Goal: Check status: Check status

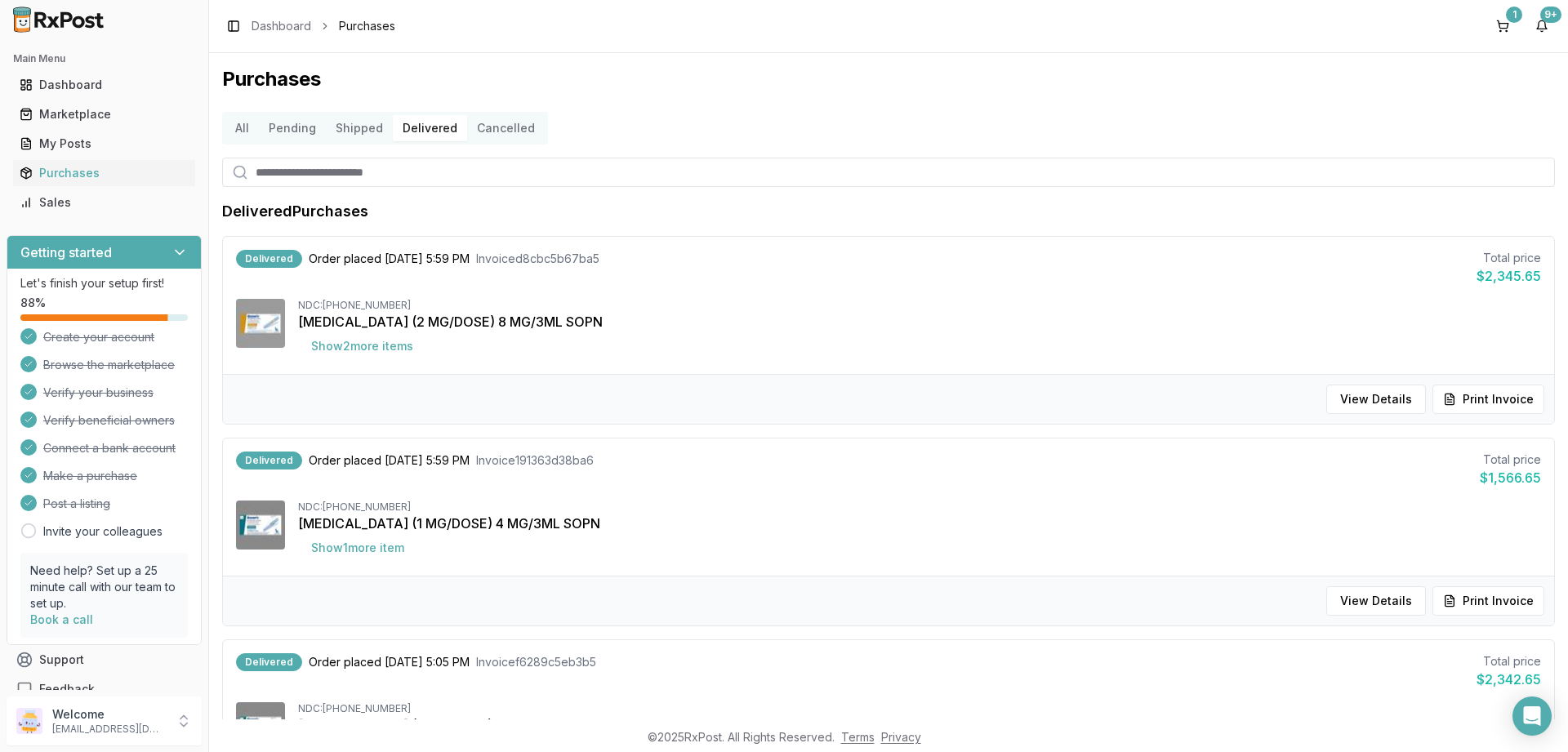
scroll to position [392, 0]
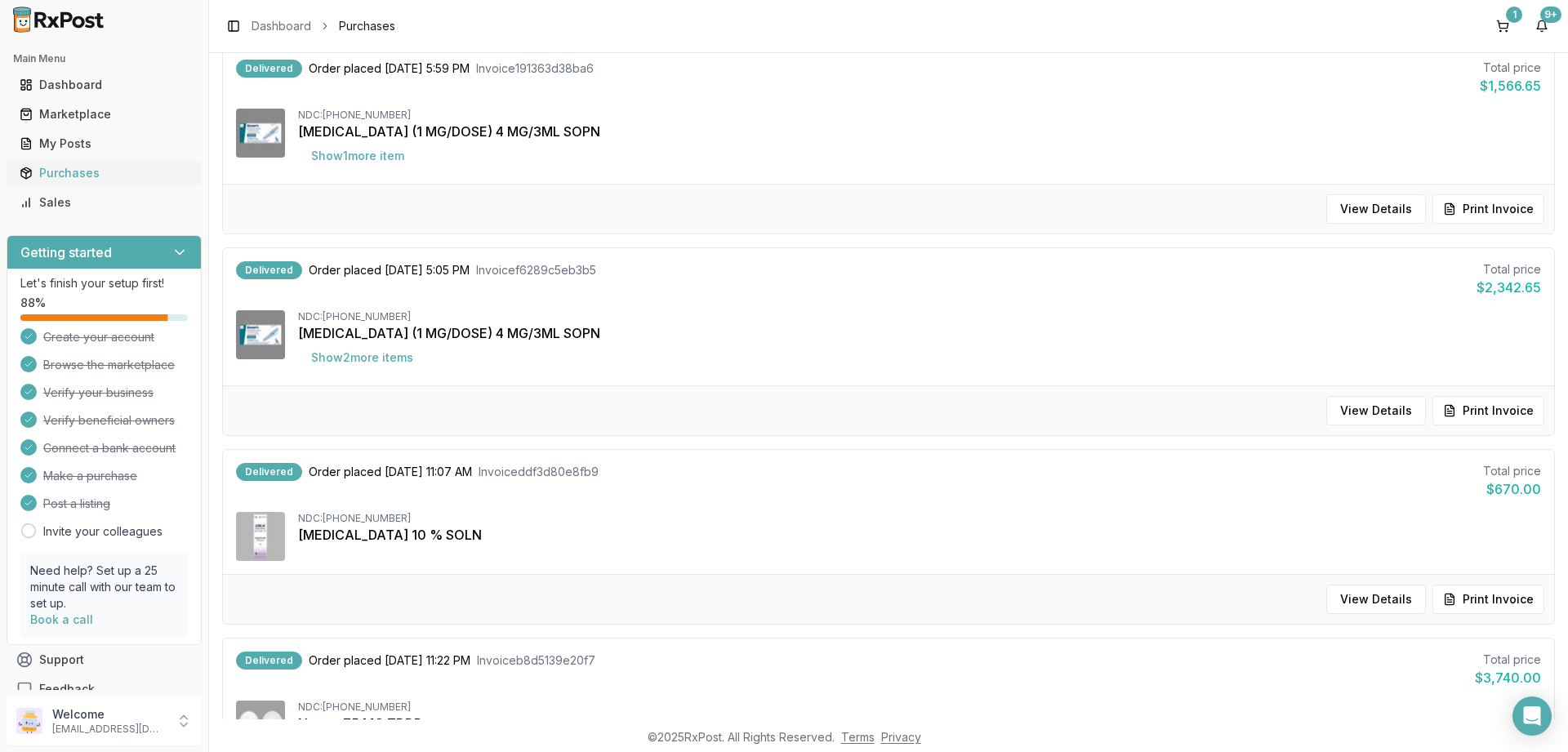
click at [64, 166] on div "Purchases" at bounding box center [104, 173] width 169 height 16
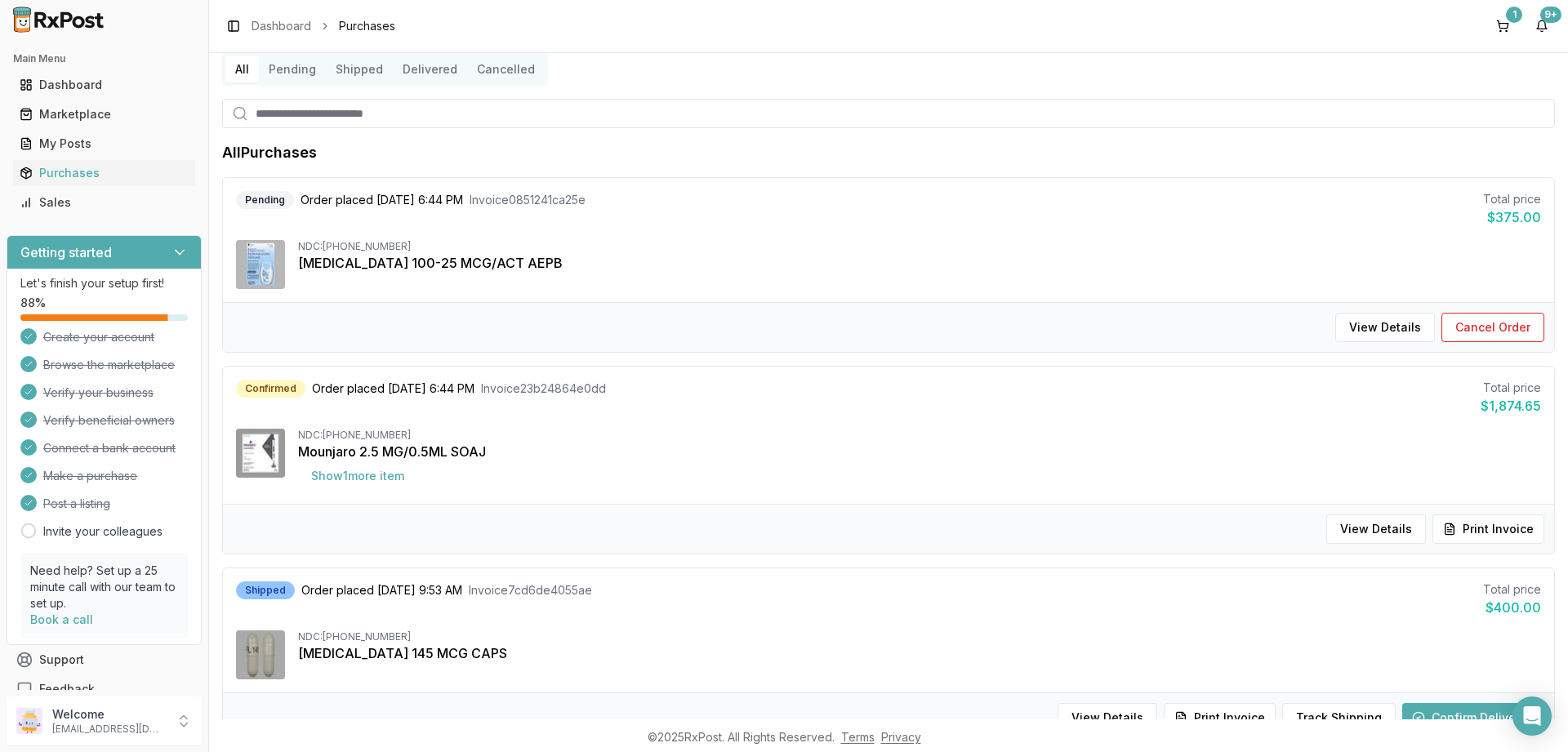
click at [371, 73] on button "Shipped" at bounding box center [358, 69] width 67 height 26
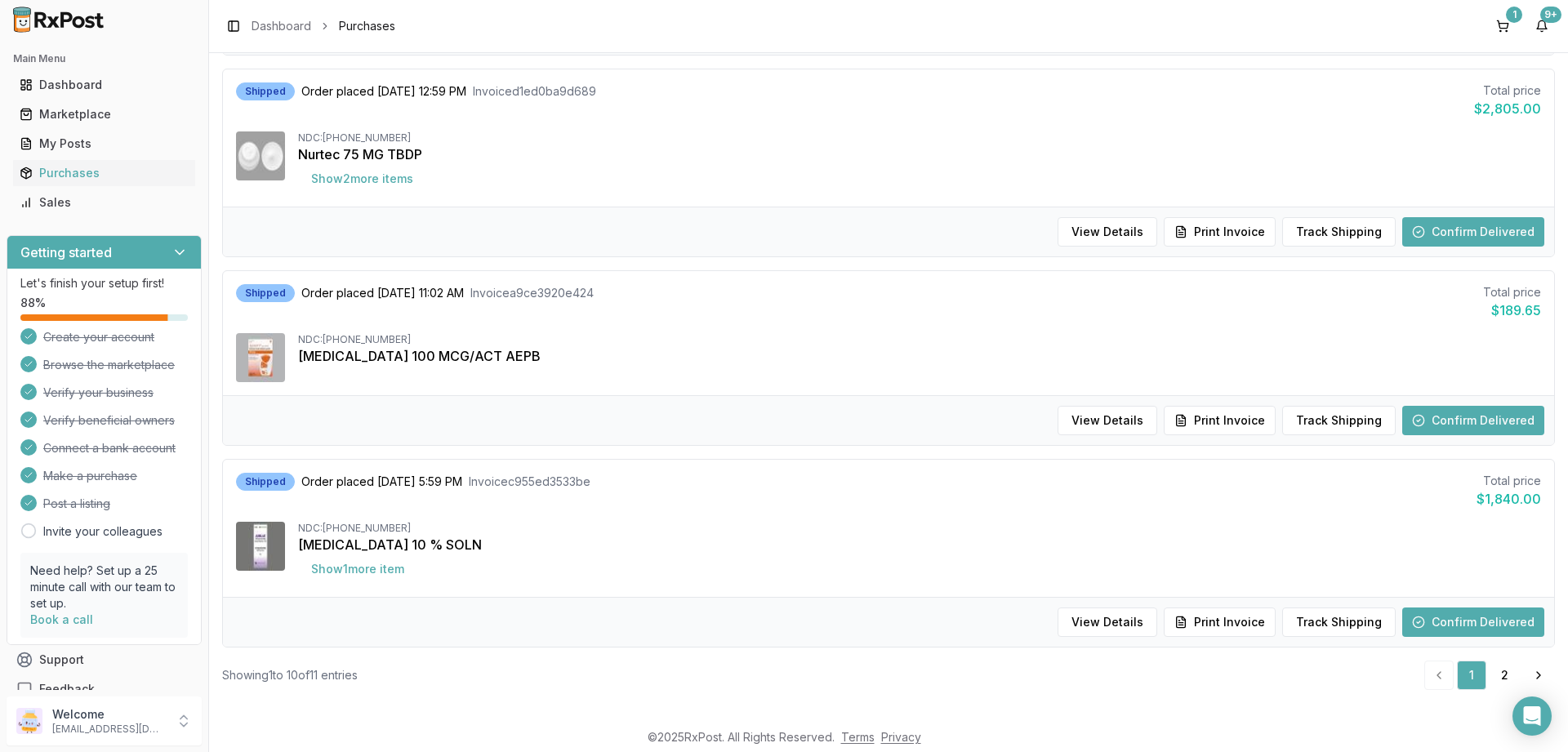
scroll to position [1563, 0]
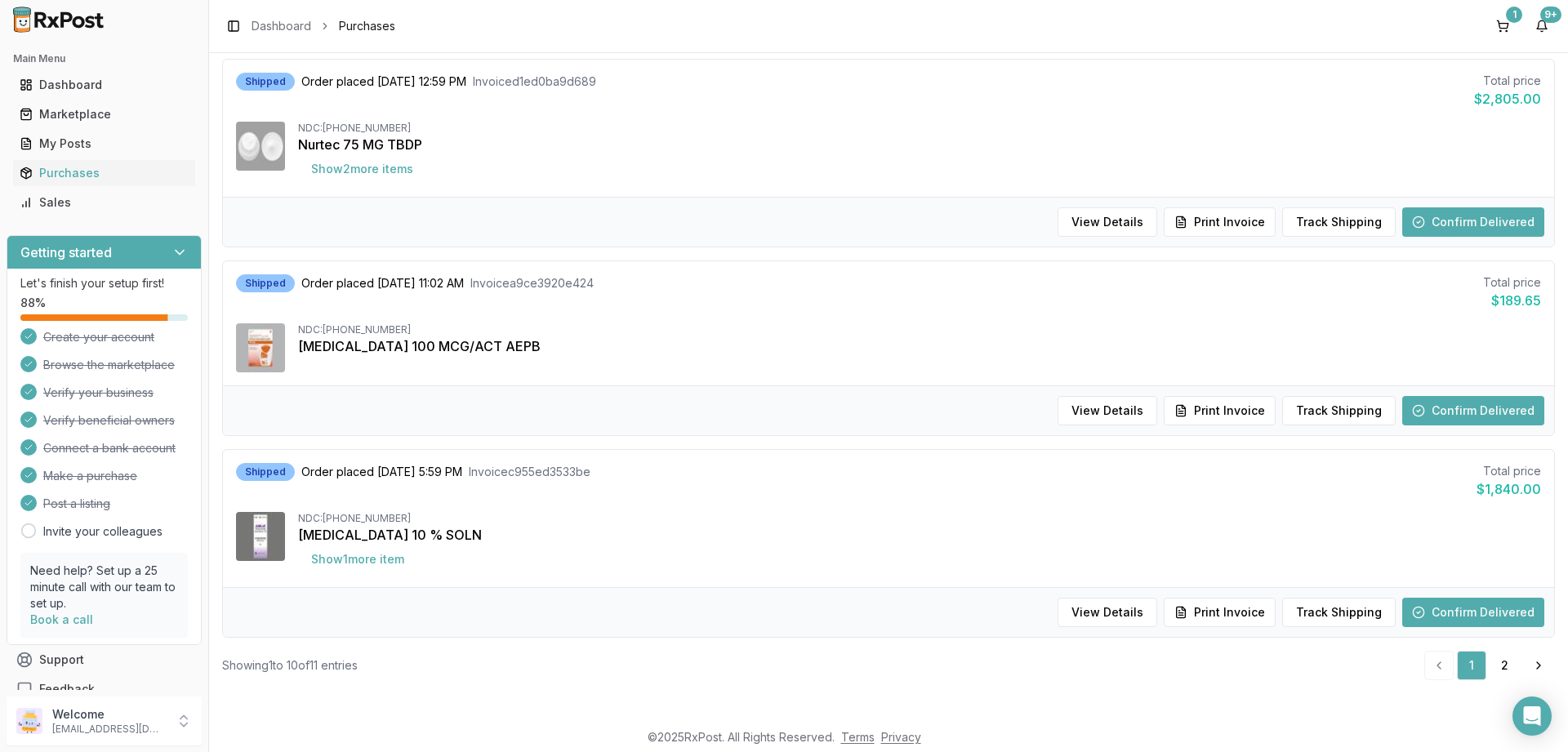
click at [1458, 608] on button "Confirm Delivered" at bounding box center [1472, 613] width 142 height 30
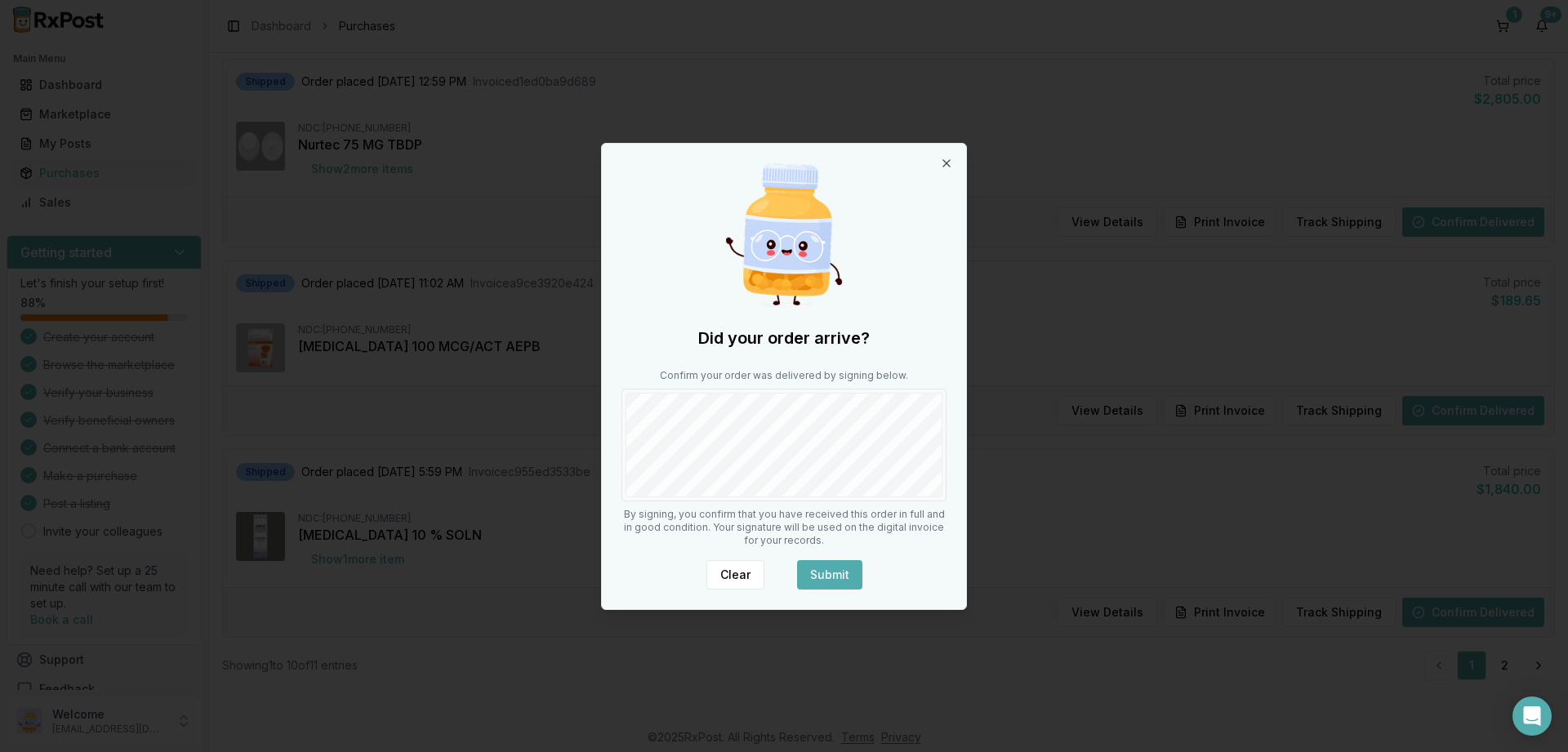
click at [843, 589] on div "Did your order arrive? Confirm your order was delivered by signing below. By si…" at bounding box center [783, 376] width 364 height 466
click at [842, 566] on button "Submit" at bounding box center [830, 575] width 65 height 30
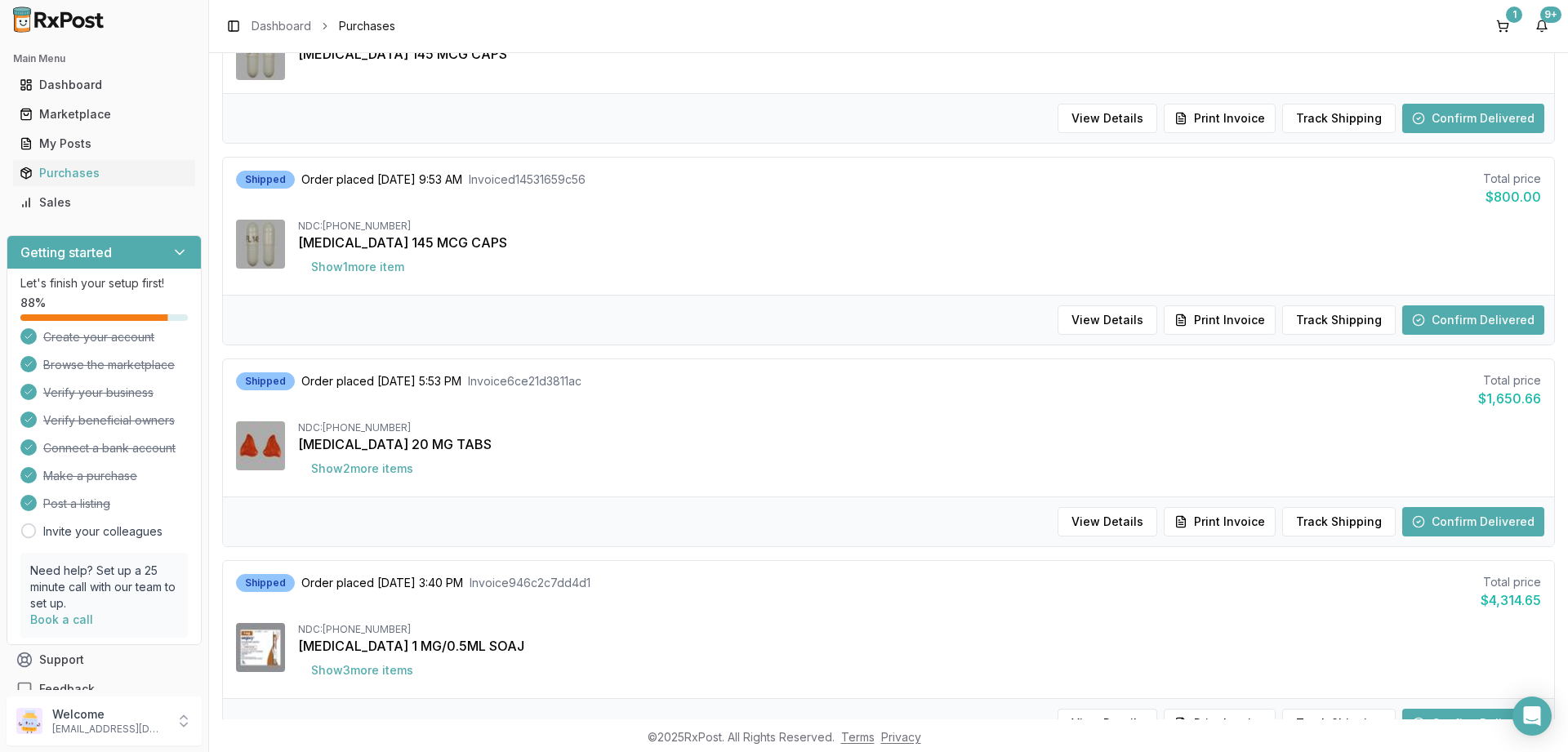
scroll to position [0, 0]
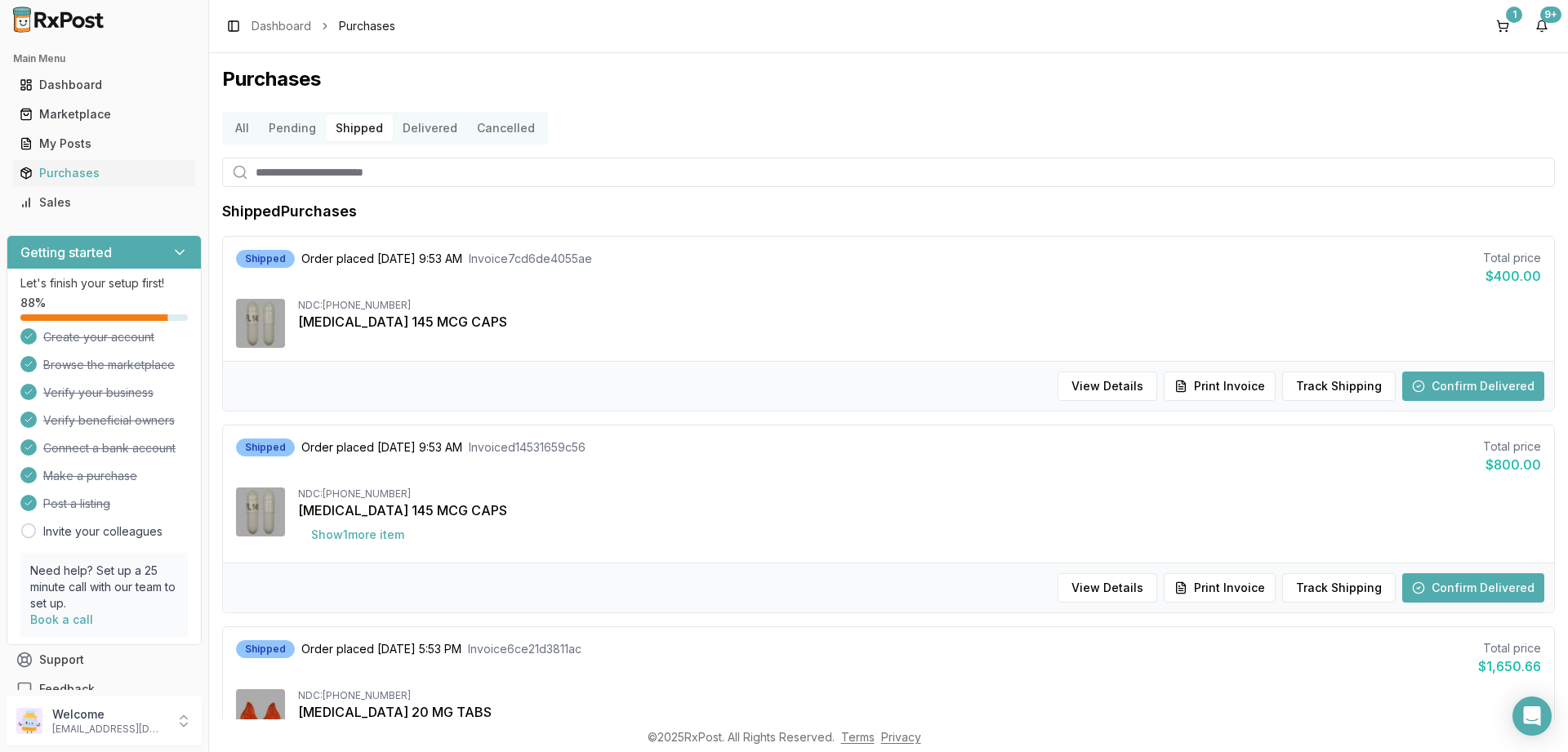
click at [426, 137] on button "Delivered" at bounding box center [429, 128] width 74 height 26
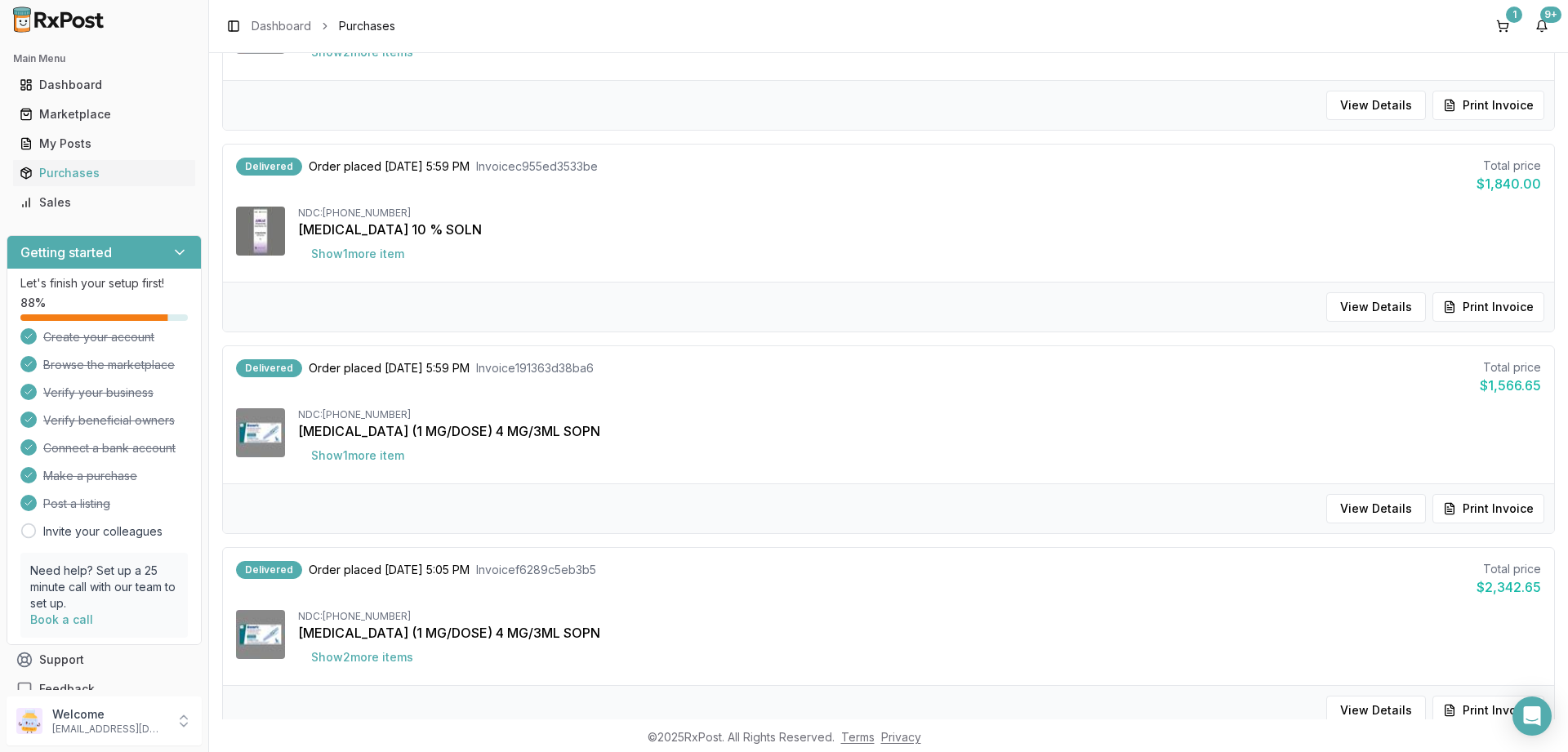
scroll to position [588, 0]
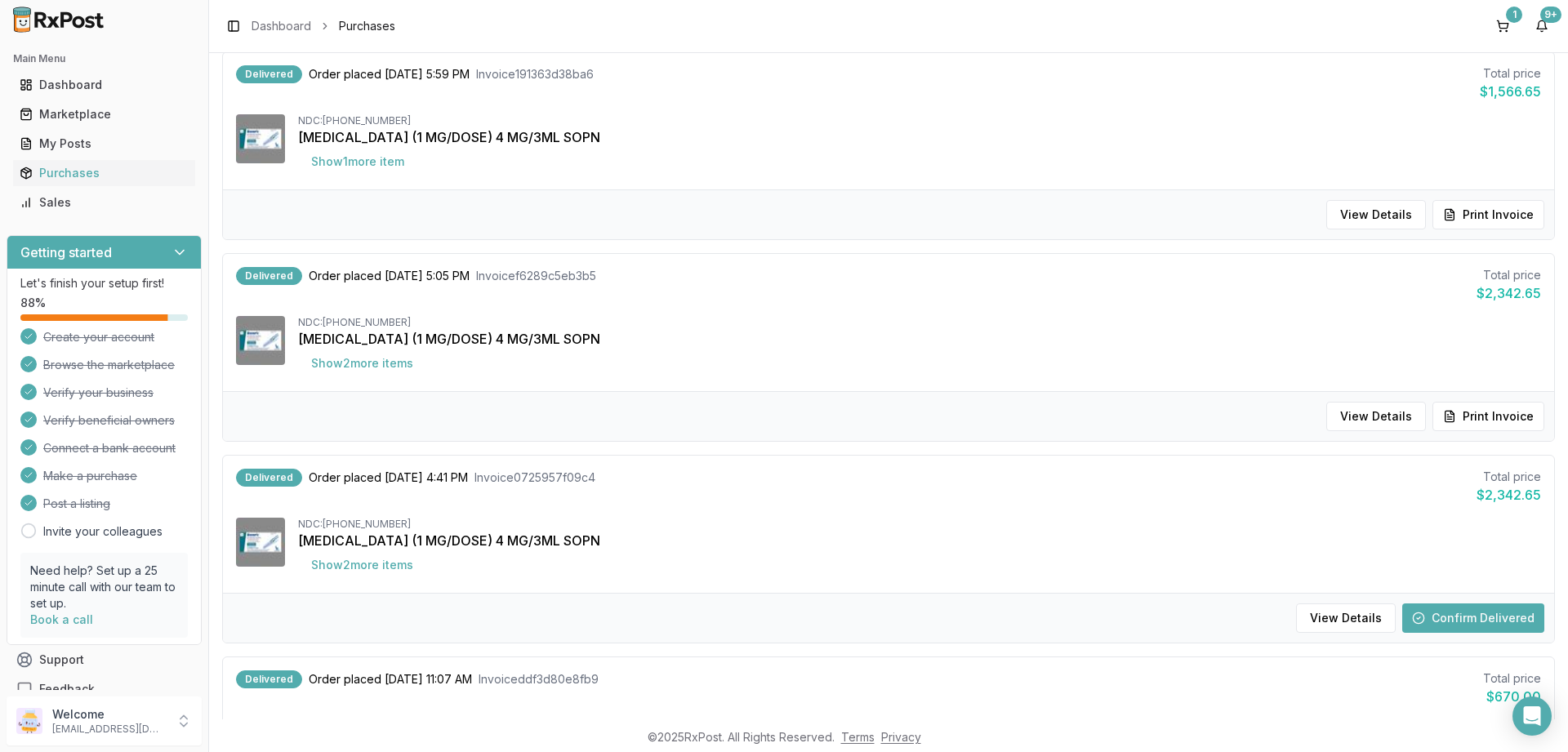
click at [1476, 608] on button "Confirm Delivered" at bounding box center [1472, 618] width 142 height 30
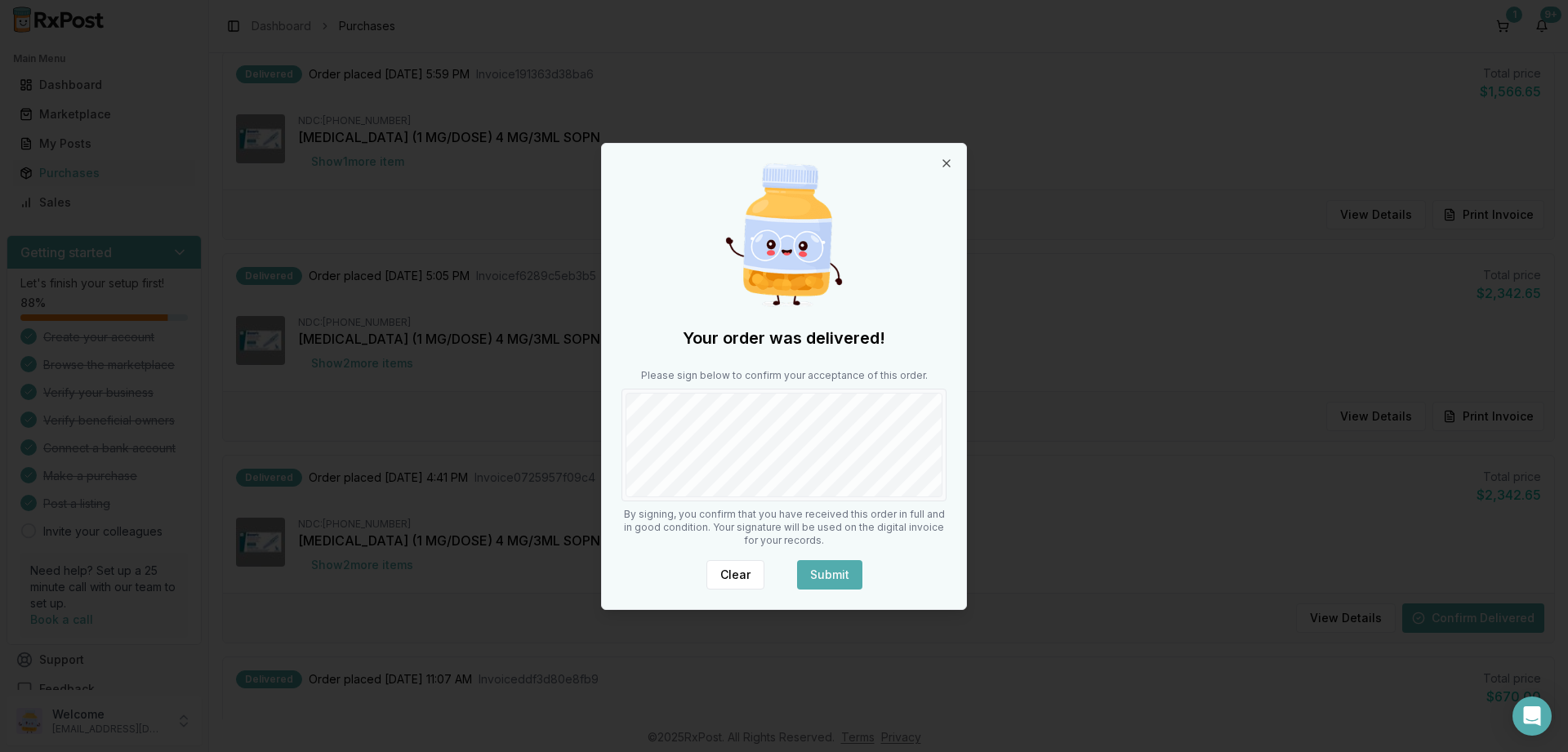
click at [827, 573] on button "Submit" at bounding box center [830, 575] width 65 height 30
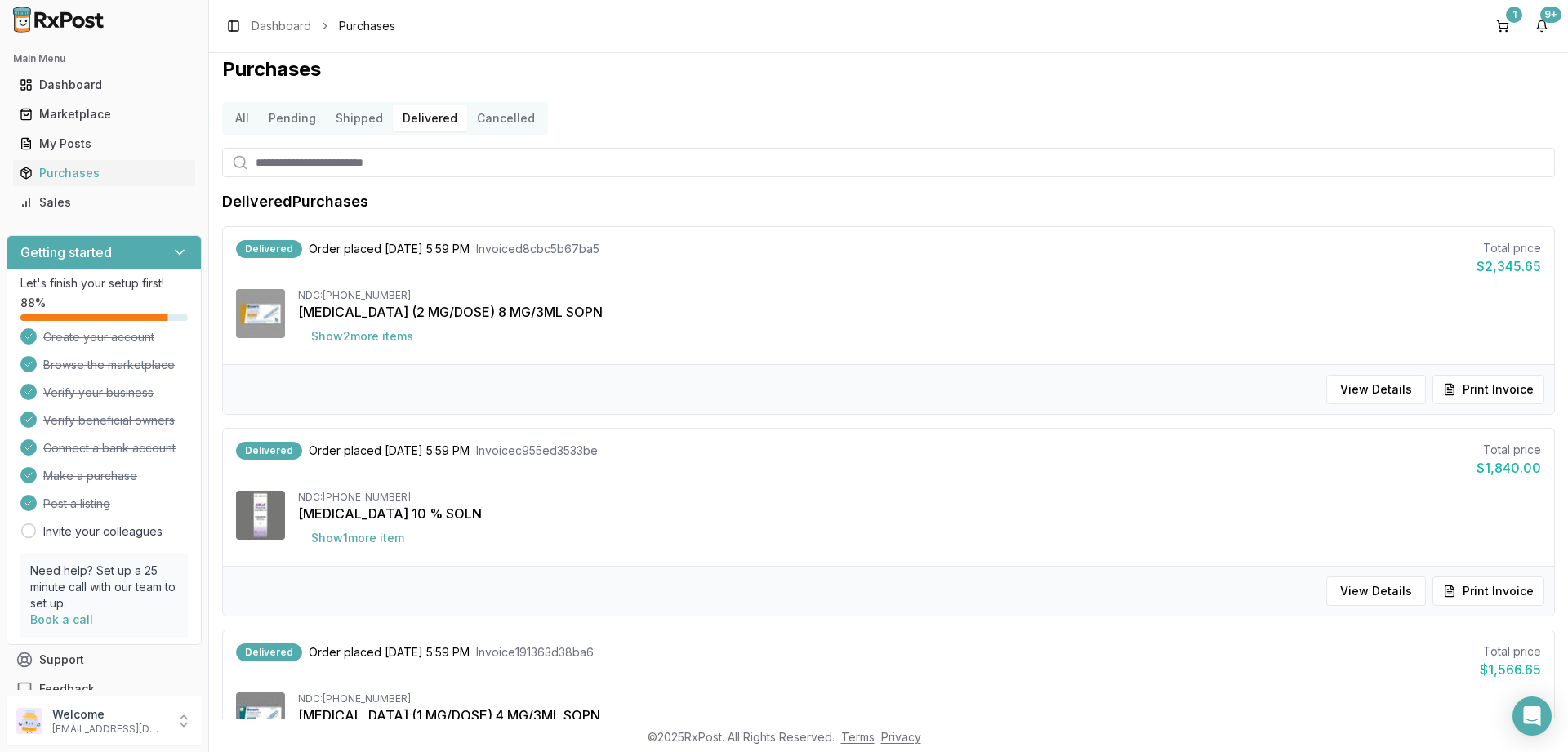
scroll to position [0, 0]
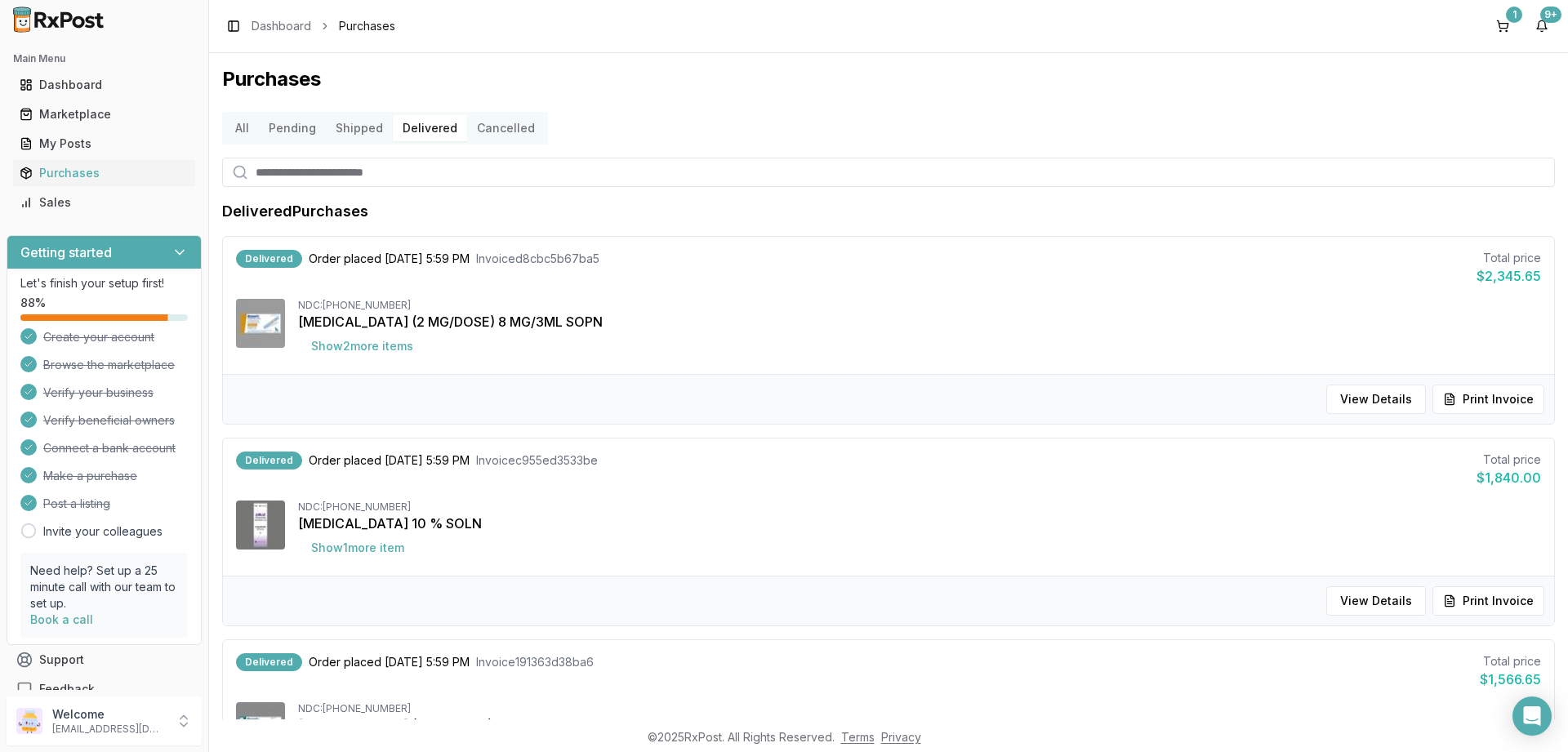
click at [371, 127] on button "Shipped" at bounding box center [358, 128] width 67 height 26
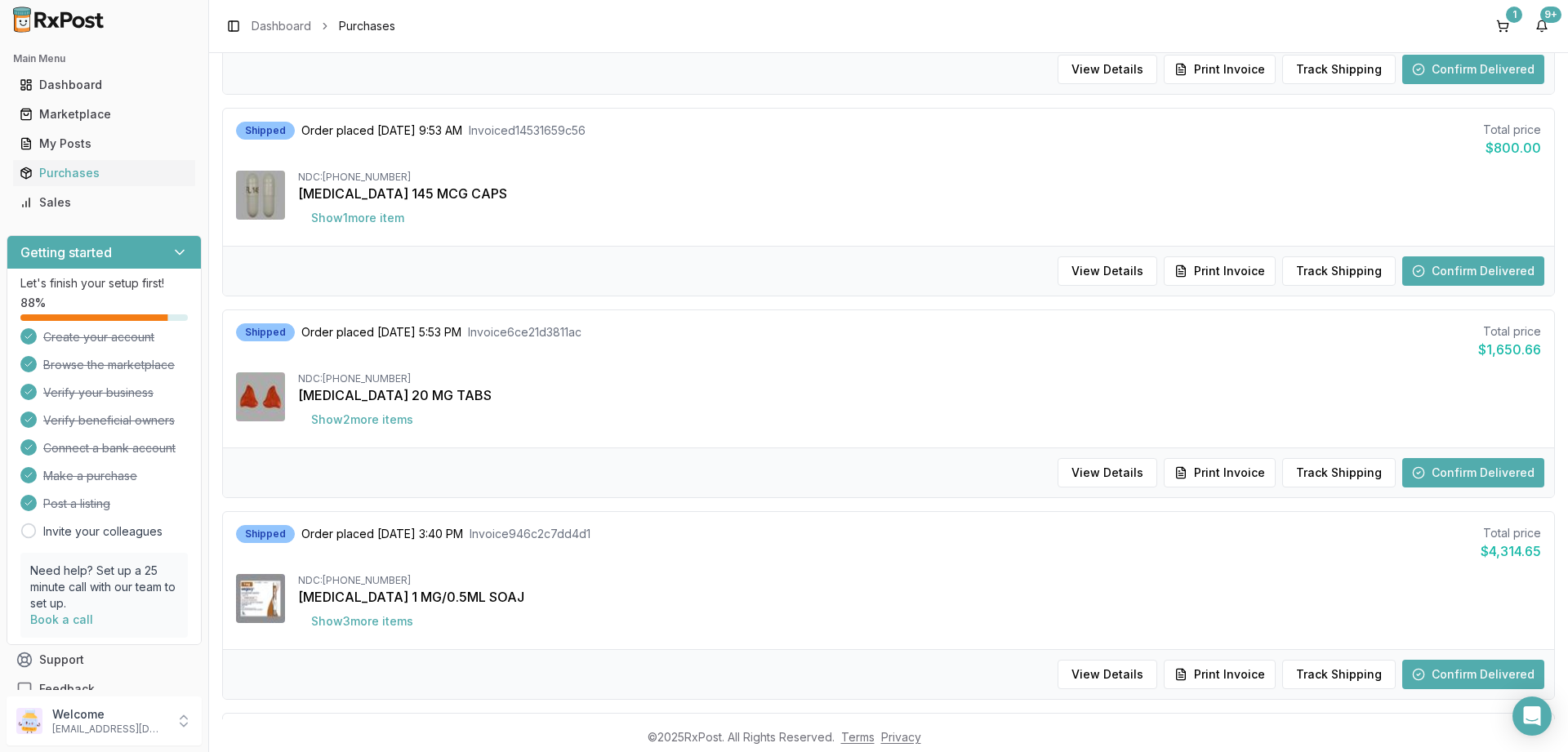
scroll to position [392, 0]
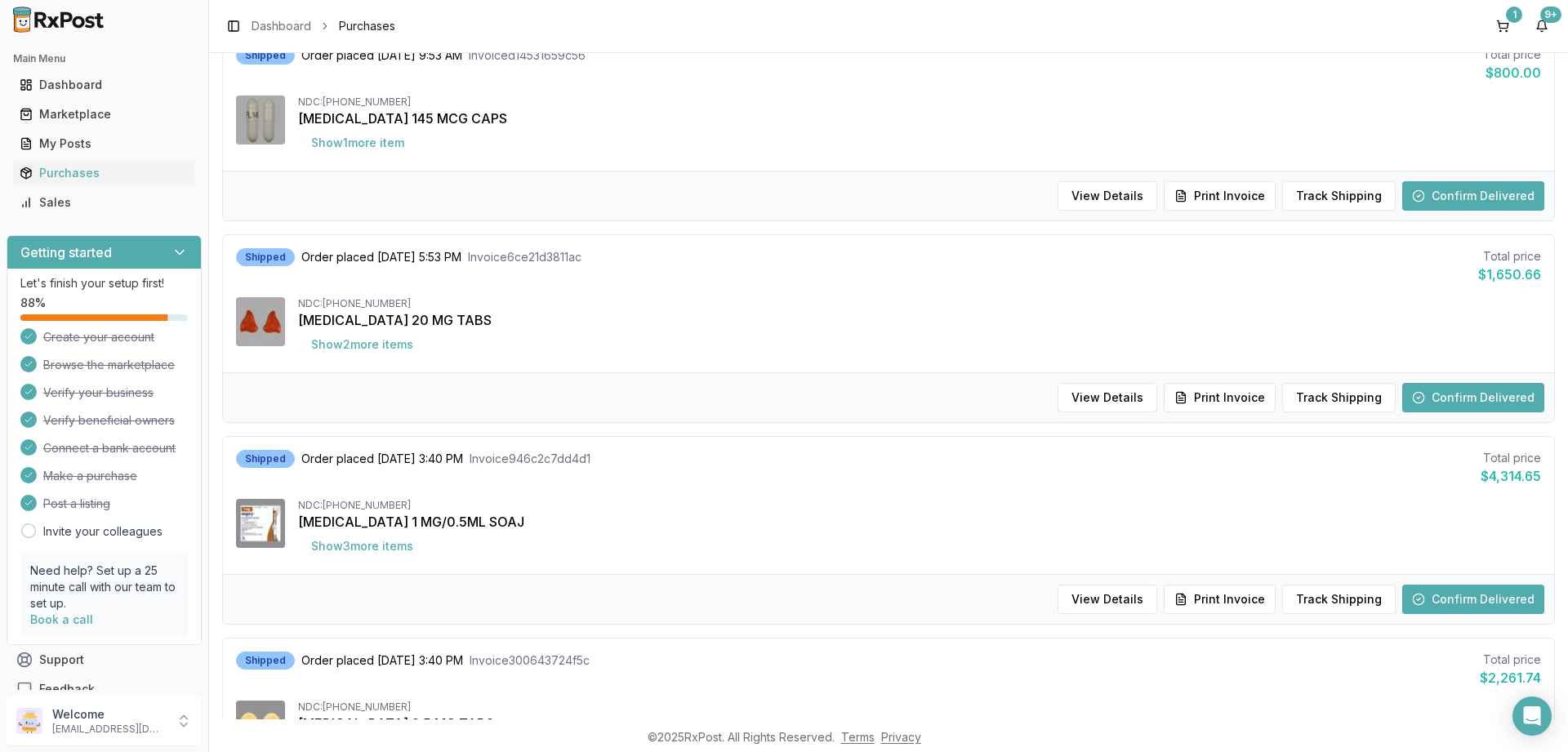
click at [1480, 599] on button "Confirm Delivered" at bounding box center [1472, 599] width 142 height 30
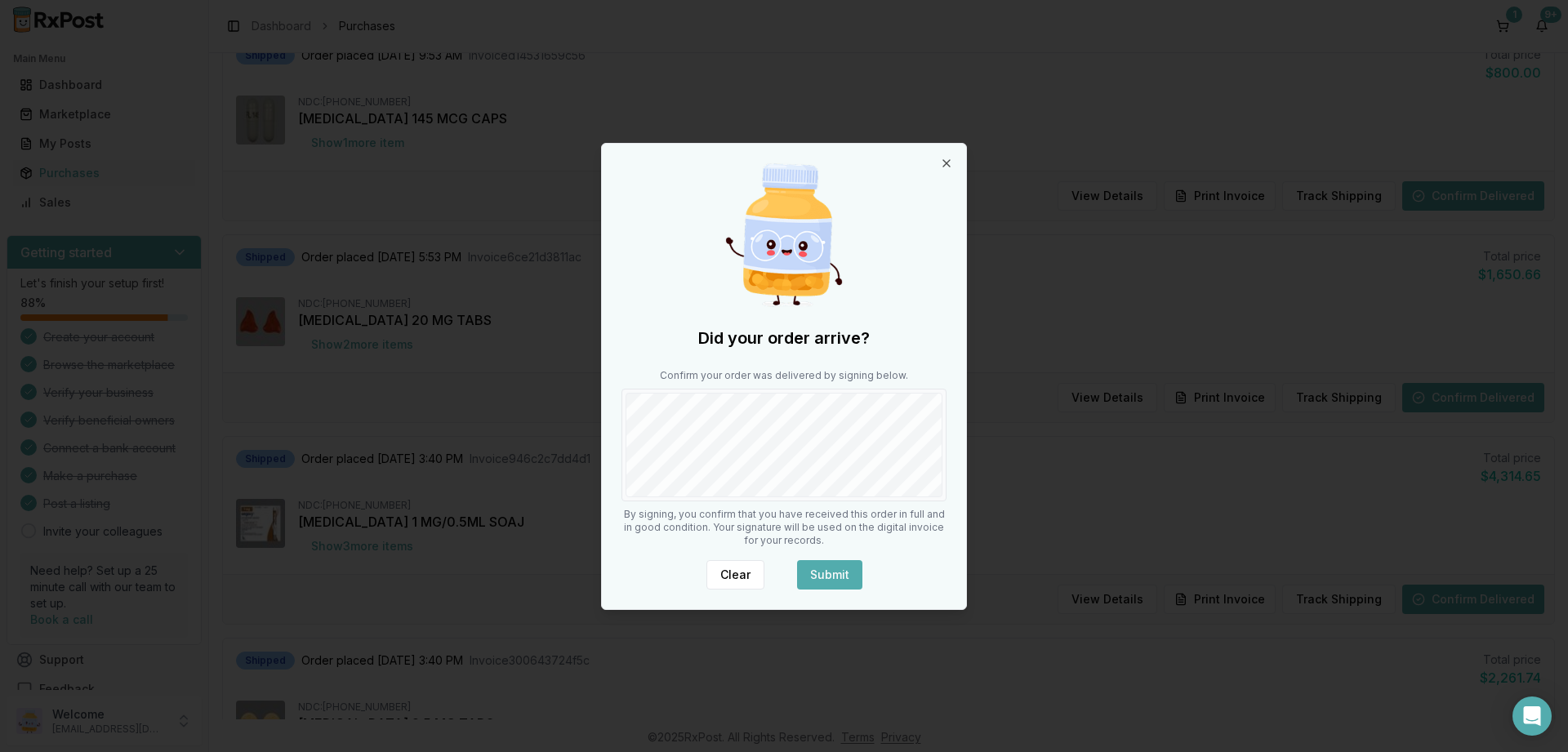
click at [846, 566] on button "Submit" at bounding box center [830, 575] width 65 height 30
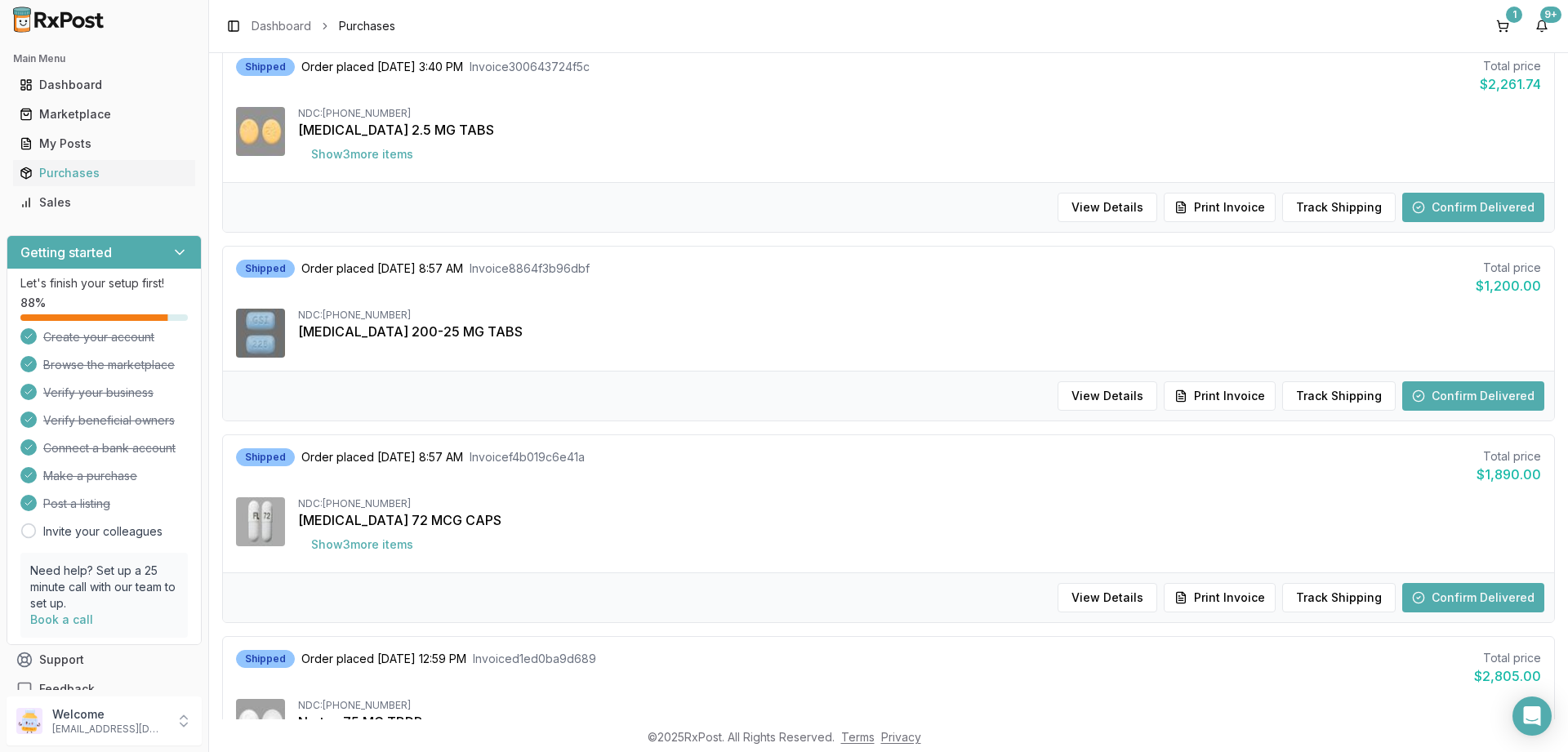
scroll to position [980, 0]
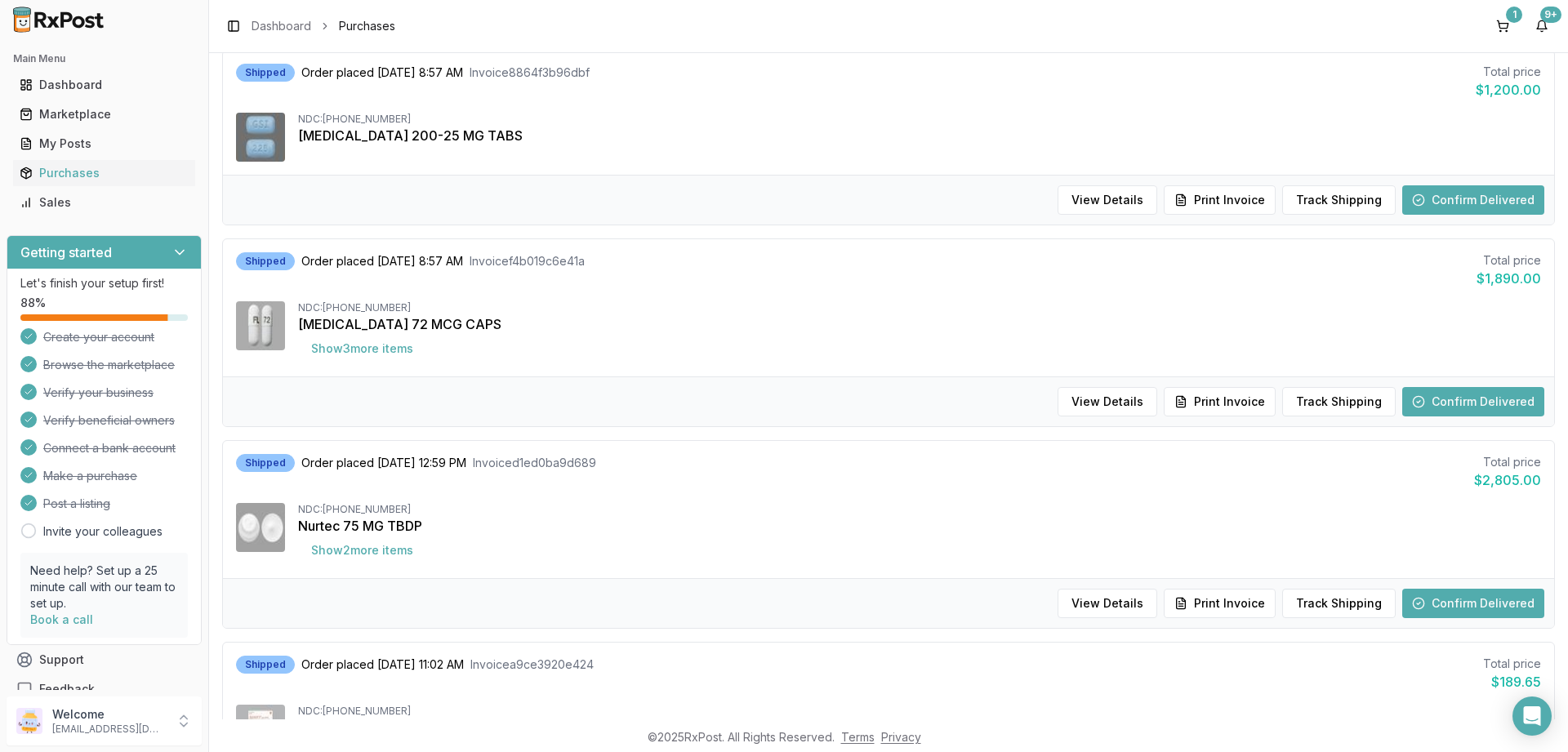
click at [1513, 590] on button "Confirm Delivered" at bounding box center [1472, 604] width 142 height 30
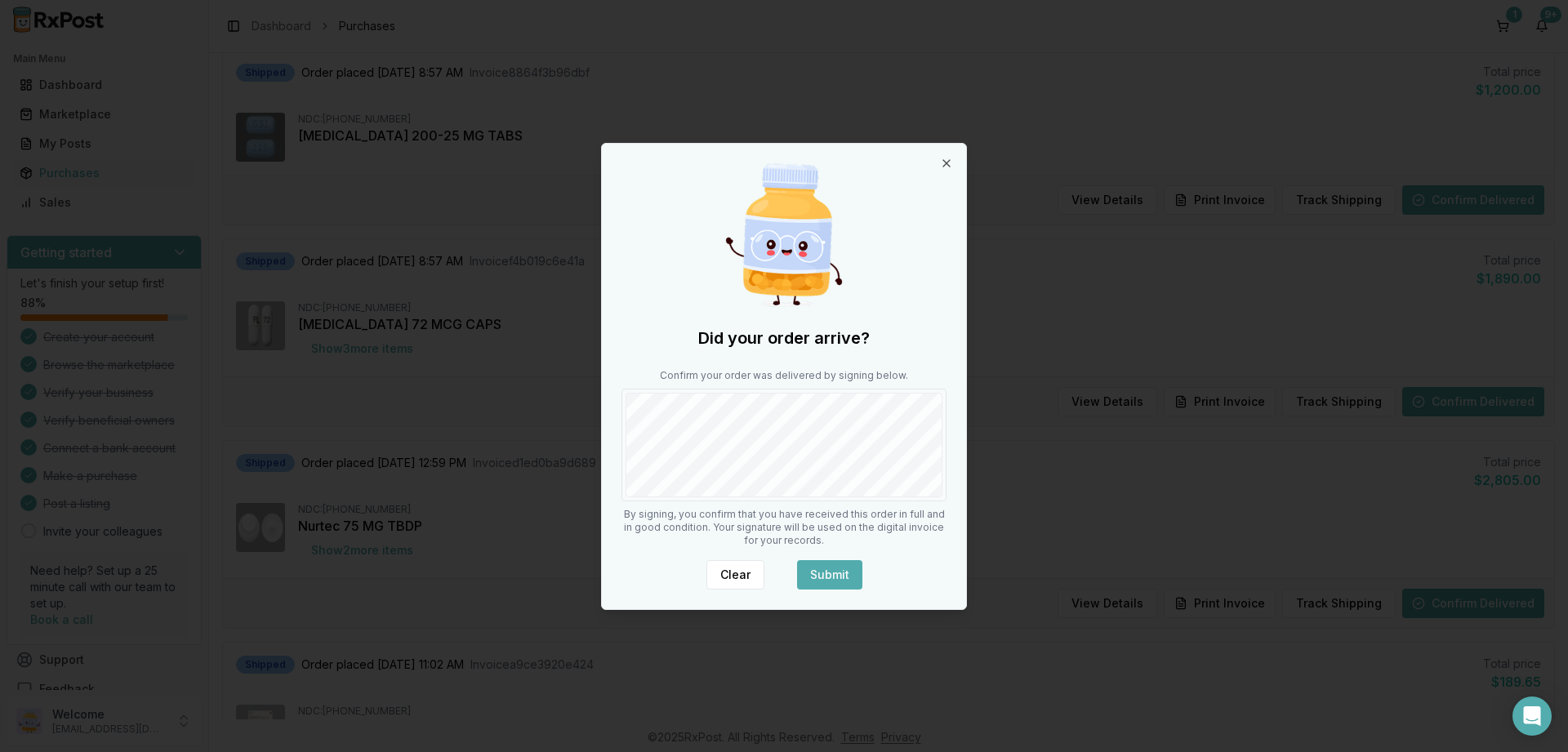
click at [844, 577] on button "Submit" at bounding box center [830, 575] width 65 height 30
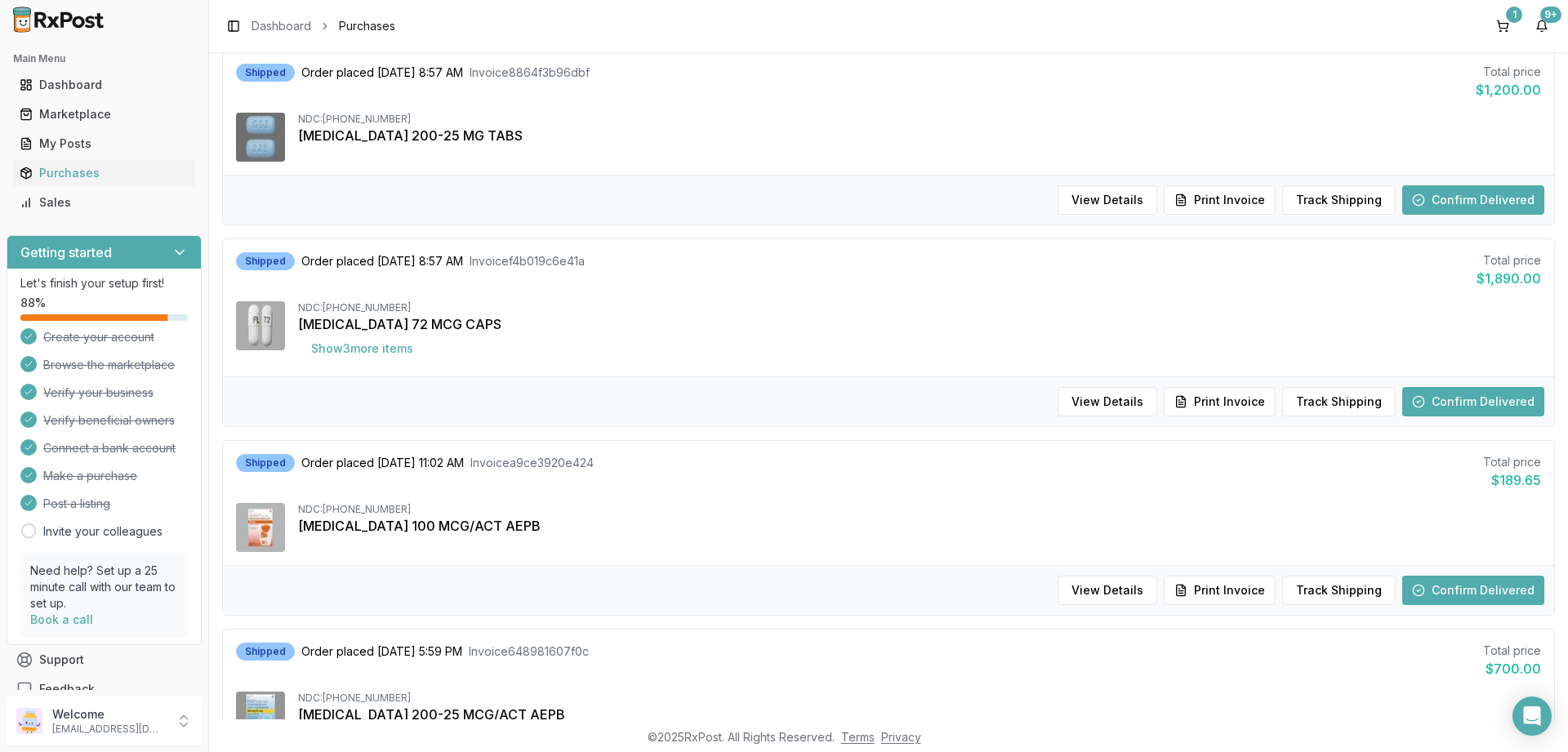
click at [1438, 589] on button "Confirm Delivered" at bounding box center [1472, 590] width 142 height 30
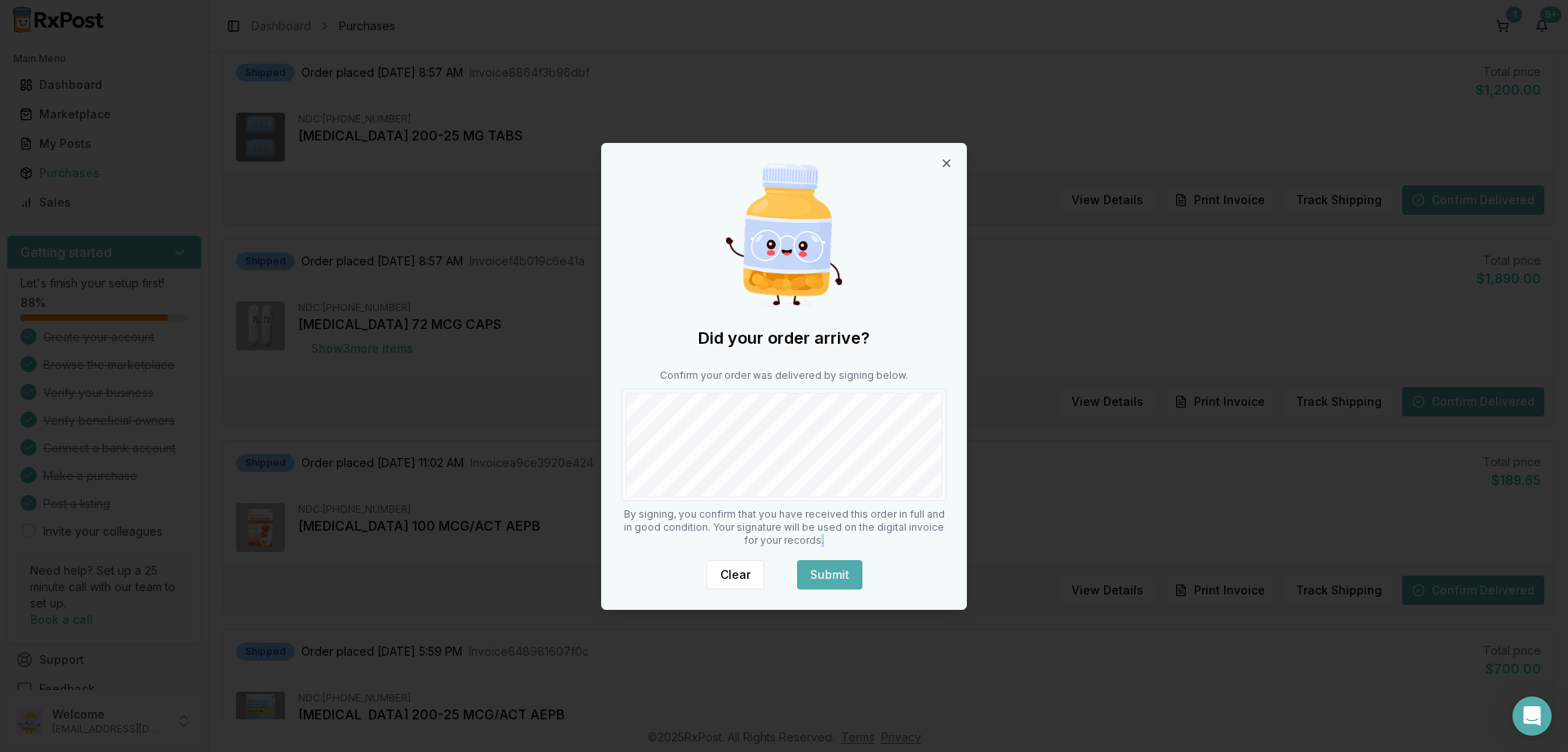
drag, startPoint x: 810, startPoint y: 542, endPoint x: 814, endPoint y: 565, distance: 23.3
click at [814, 565] on div "Did your order arrive? Confirm your order was delivered by signing below. By si…" at bounding box center [783, 376] width 364 height 466
click at [822, 579] on button "Submit" at bounding box center [830, 575] width 65 height 30
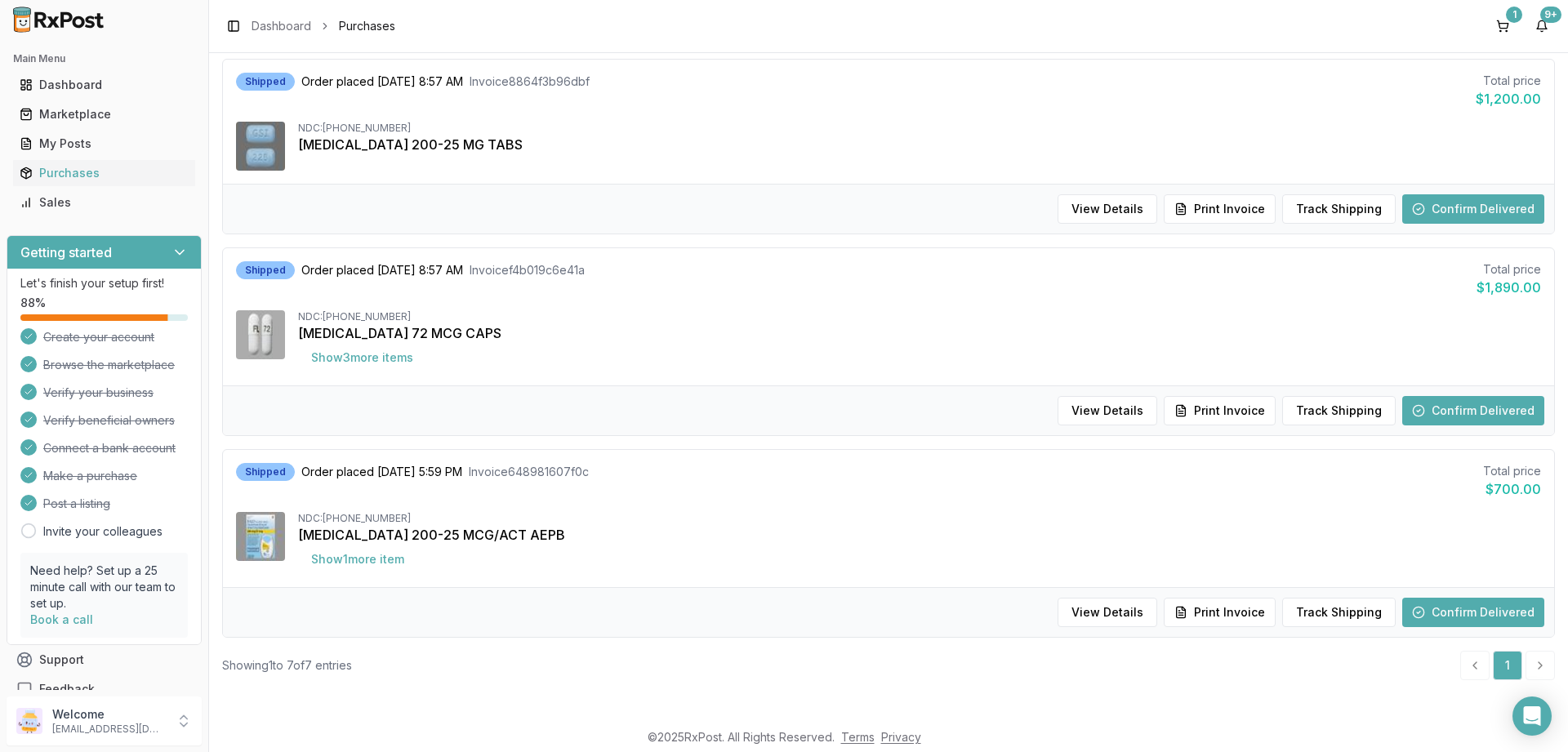
click at [1438, 604] on button "Confirm Delivered" at bounding box center [1472, 613] width 142 height 30
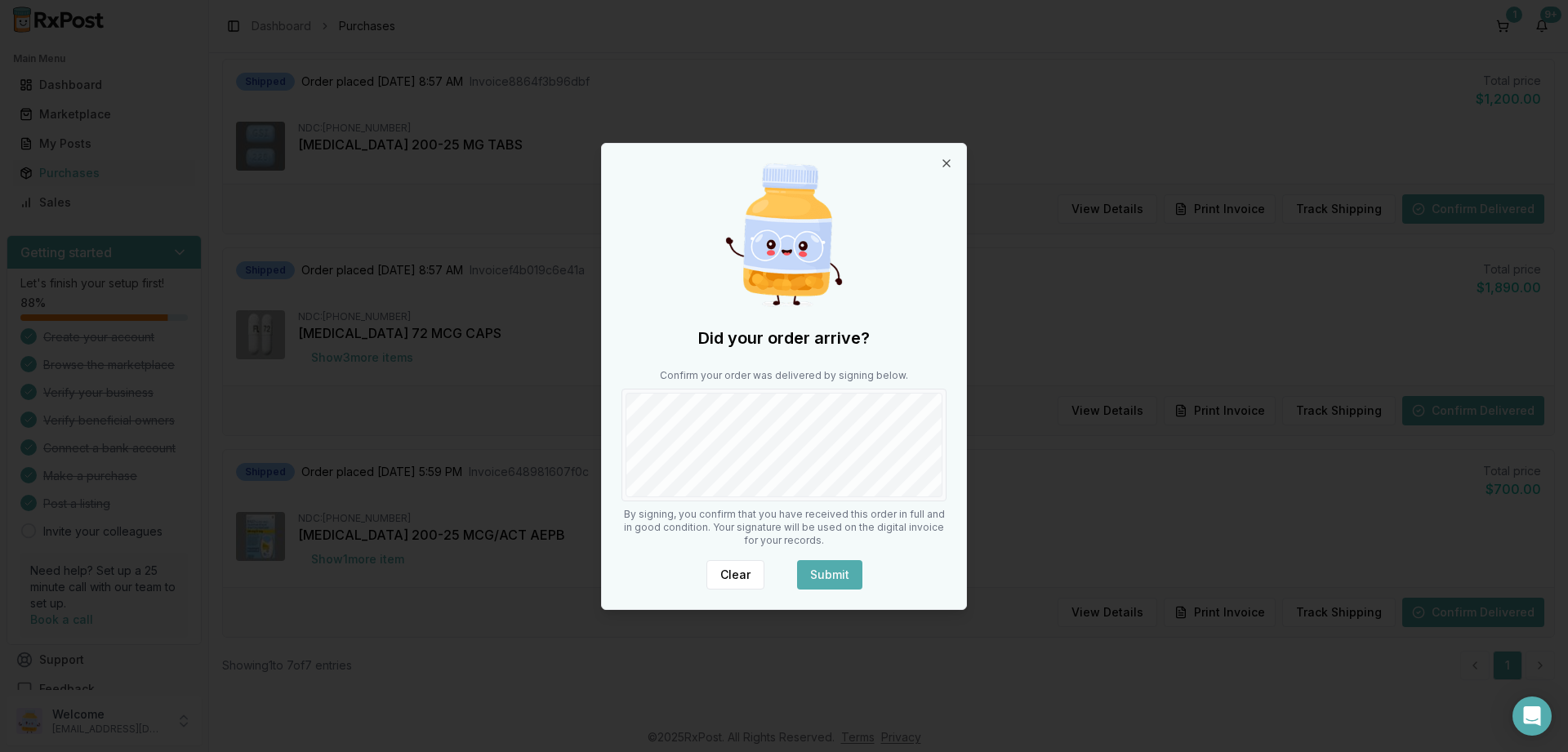
click at [844, 571] on button "Submit" at bounding box center [830, 575] width 65 height 30
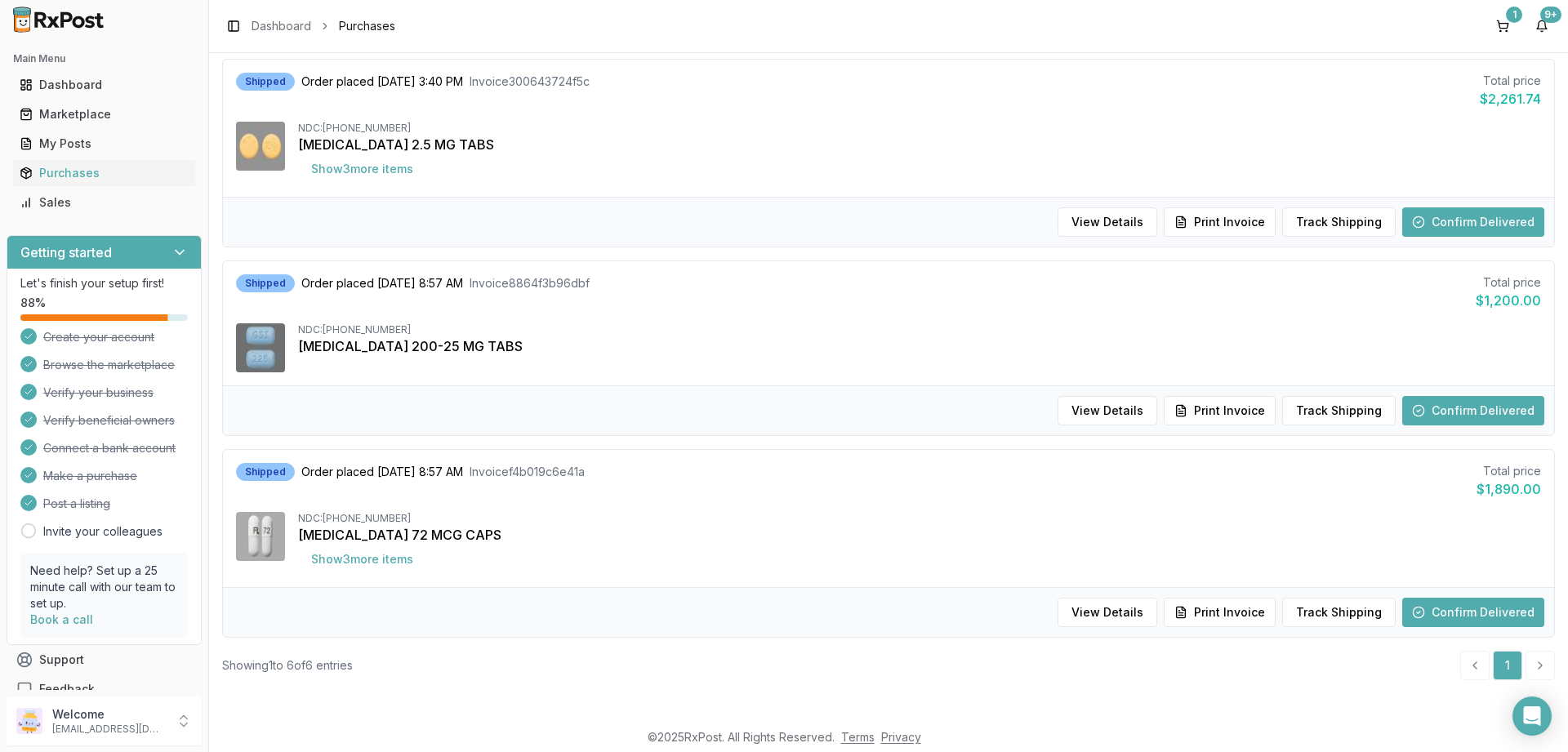
scroll to position [769, 0]
click at [1424, 610] on button "Confirm Delivered" at bounding box center [1472, 613] width 142 height 30
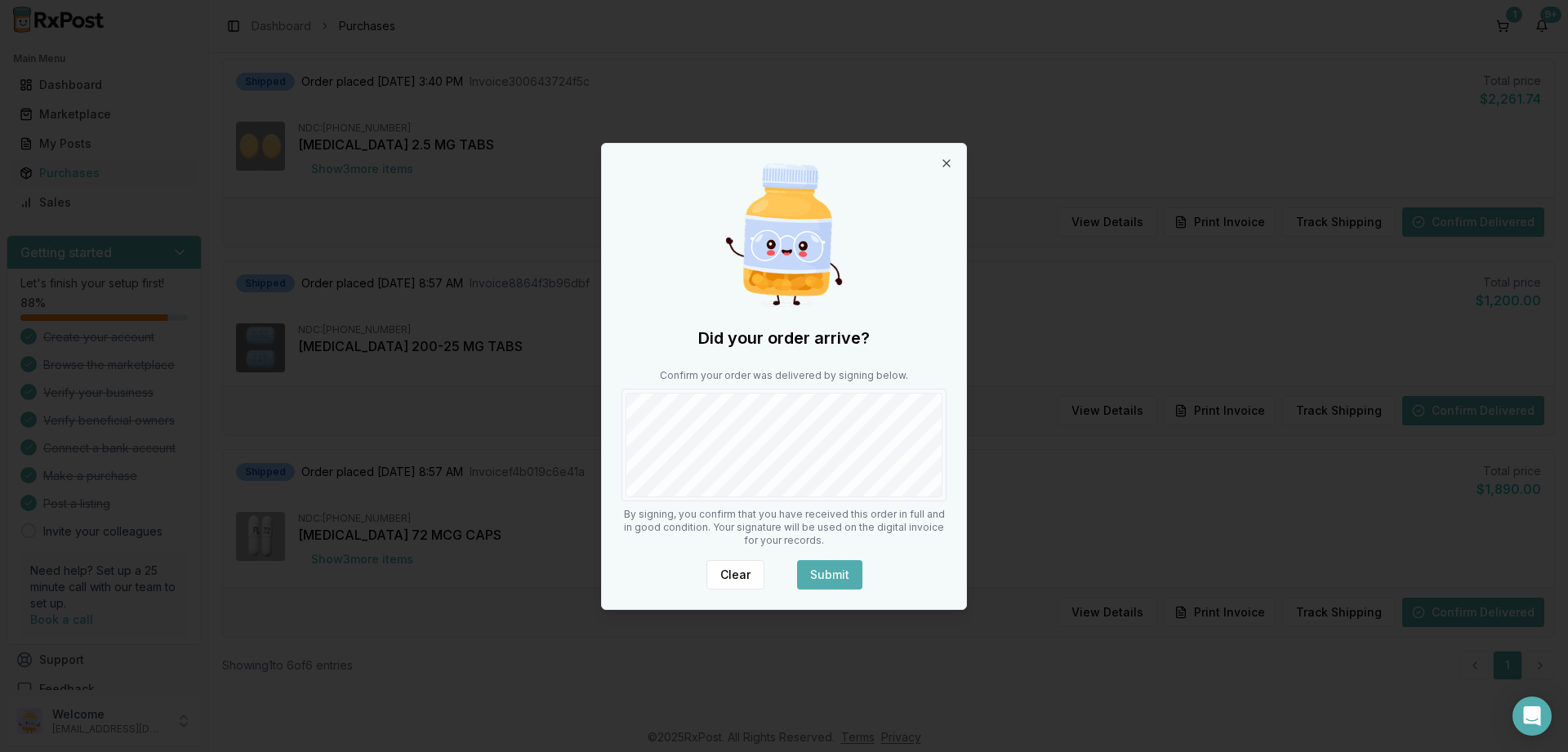
click at [811, 550] on div "Did your order arrive? Confirm your order was delivered by signing below. By si…" at bounding box center [783, 376] width 364 height 466
click at [822, 573] on button "Submit" at bounding box center [830, 575] width 65 height 30
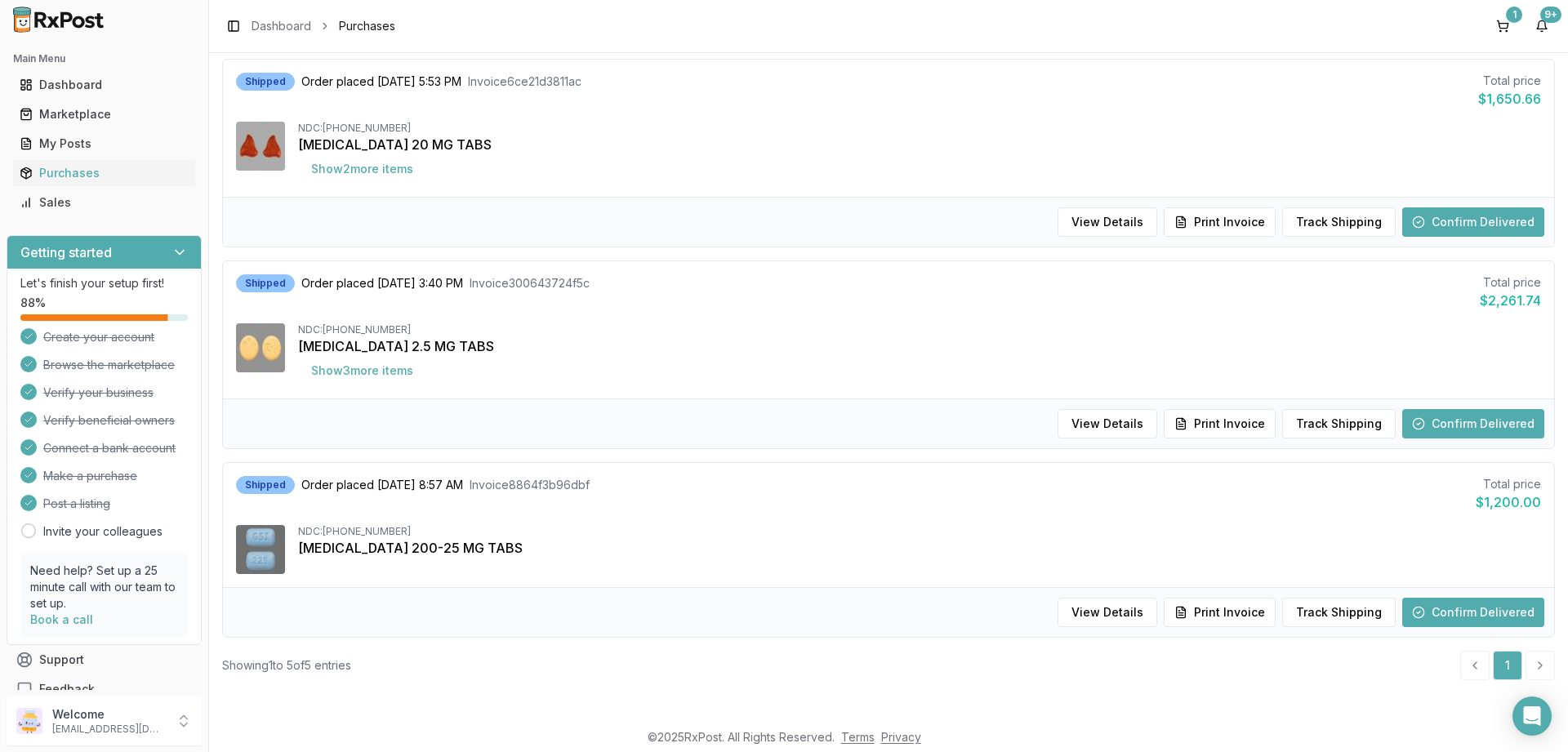
click at [1474, 596] on div "View Details Print Invoice Track Shipping Confirm Delivered" at bounding box center [888, 613] width 1331 height 50
click at [1477, 609] on button "Confirm Delivered" at bounding box center [1472, 613] width 142 height 30
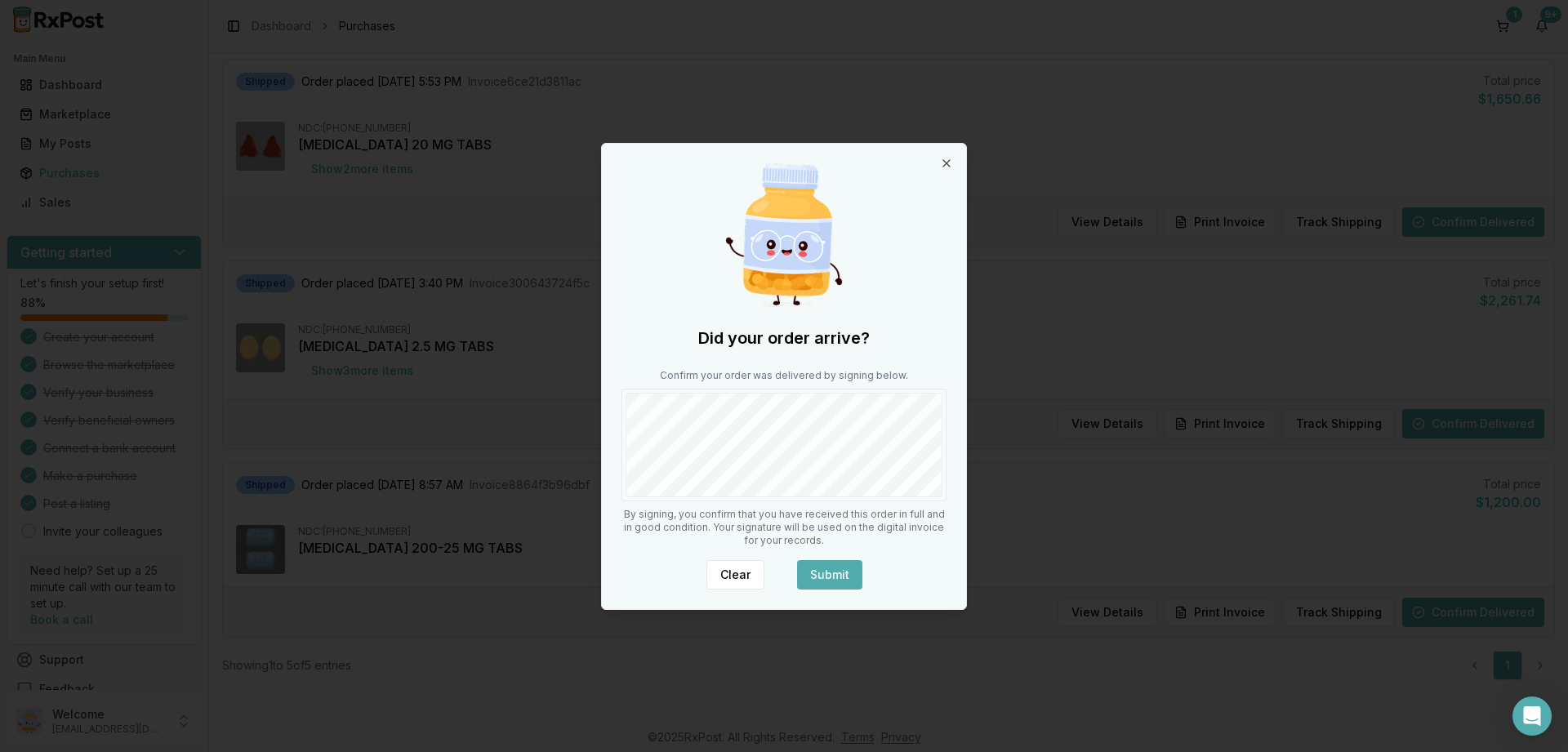
click at [813, 568] on button "Submit" at bounding box center [830, 575] width 65 height 30
